Goal: Information Seeking & Learning: Learn about a topic

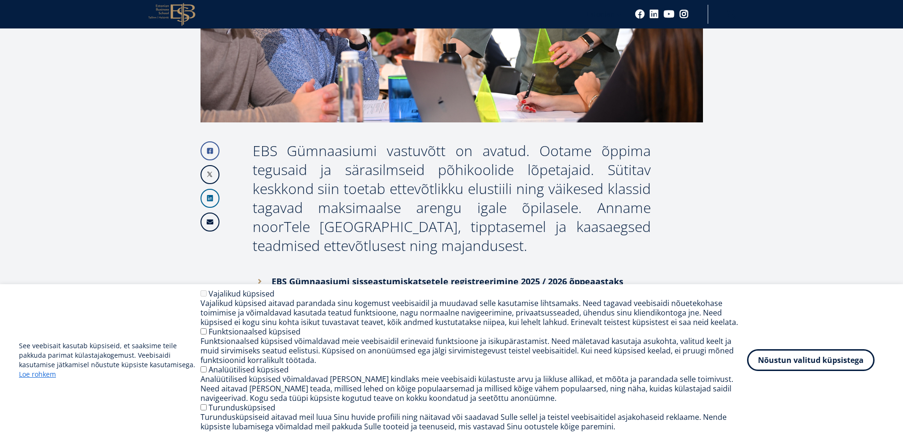
scroll to position [332, 0]
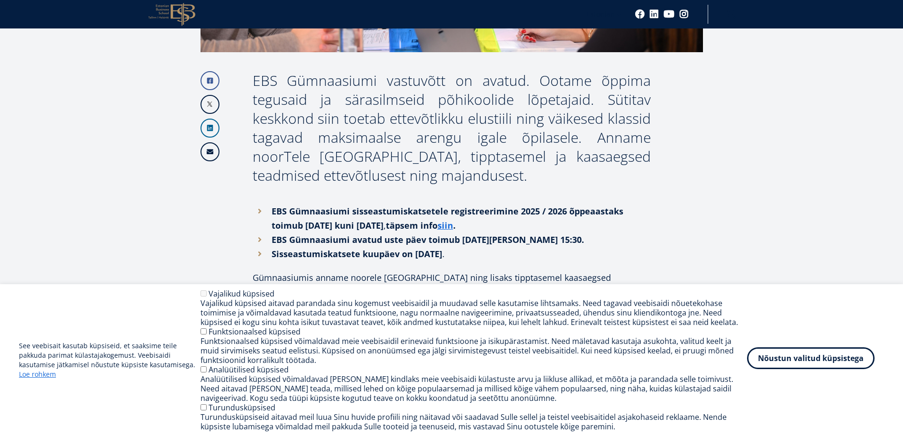
click at [787, 360] on button "Nõustun valitud küpsistega" at bounding box center [811, 358] width 128 height 22
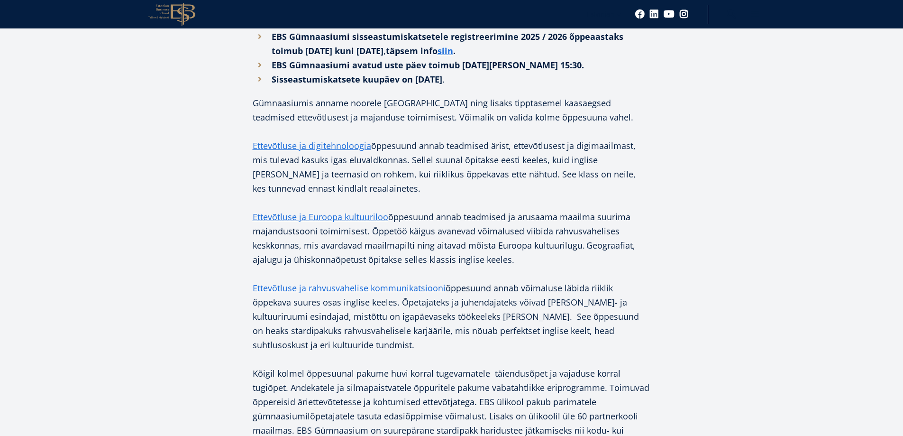
scroll to position [522, 0]
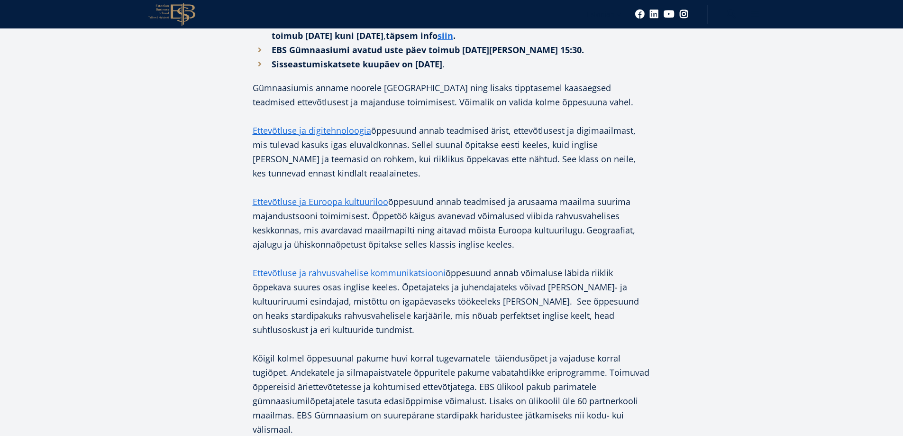
click at [411, 280] on link "Ettevõtluse ja rahvusvahelise kommunikatsiooni" at bounding box center [349, 273] width 193 height 14
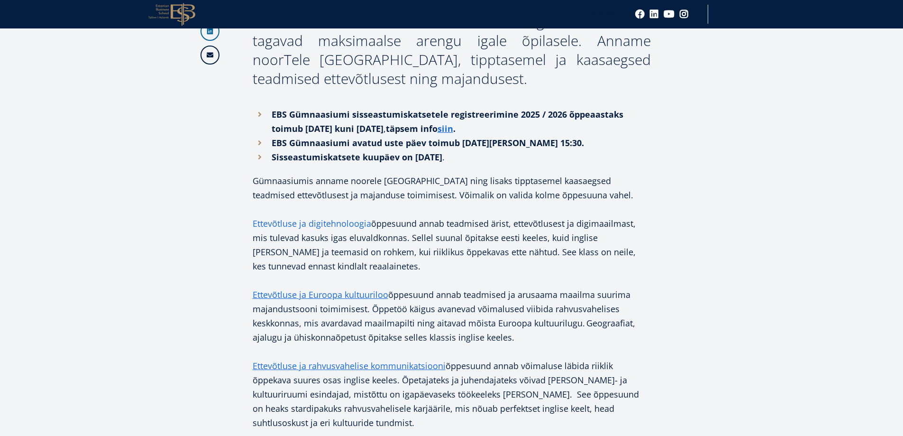
scroll to position [427, 0]
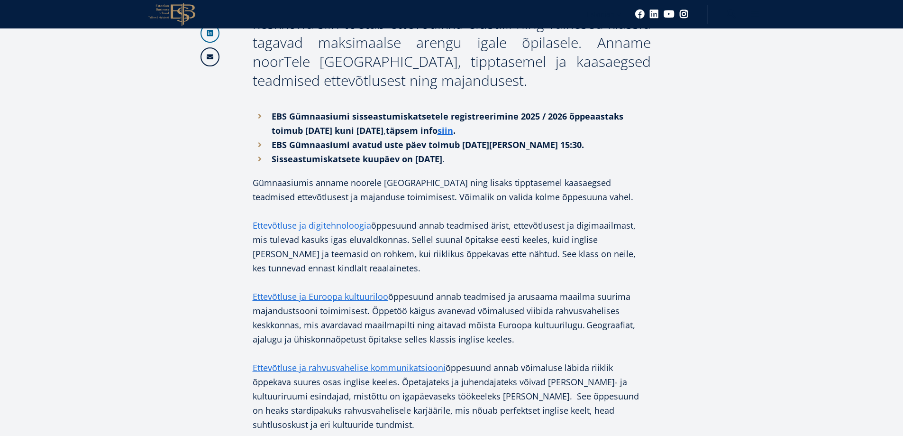
click at [308, 232] on link "Ettevõtluse ja digitehnoloogia" at bounding box center [312, 225] width 119 height 14
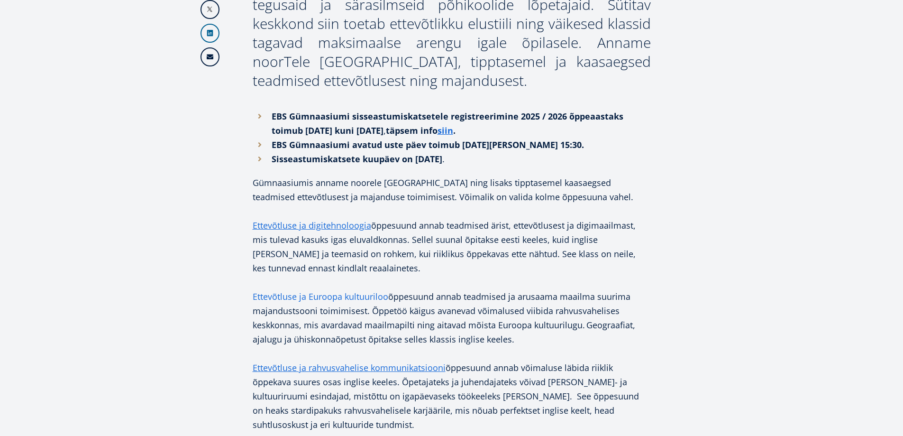
click at [362, 304] on link "Ettevõtluse ja Euroopa kultuuriloo" at bounding box center [321, 296] width 136 height 14
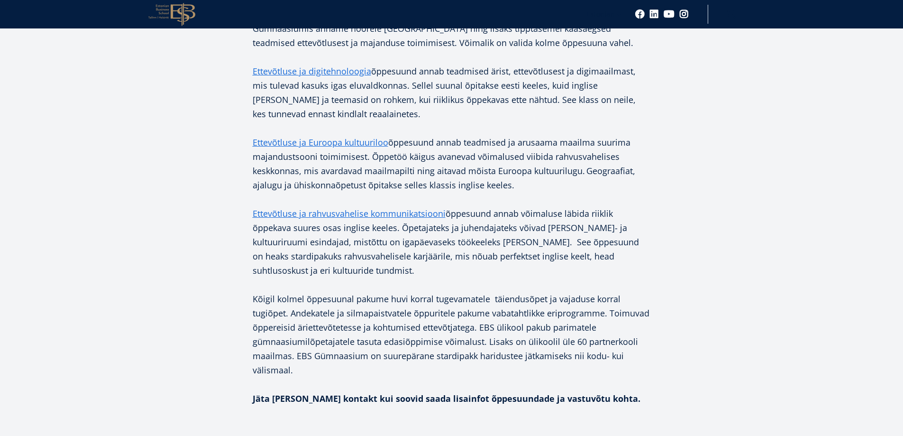
scroll to position [522, 0]
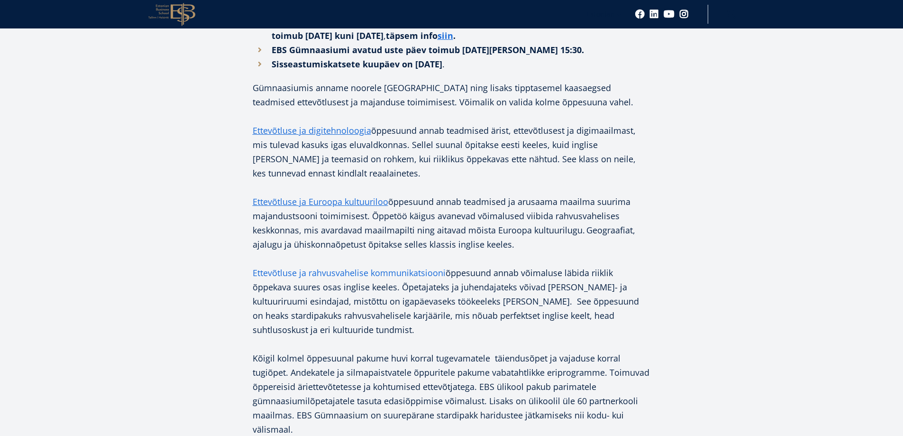
click at [342, 280] on link "Ettevõtluse ja rahvusvahelise kommunikatsiooni" at bounding box center [349, 273] width 193 height 14
